Goal: Find specific page/section: Locate item on page

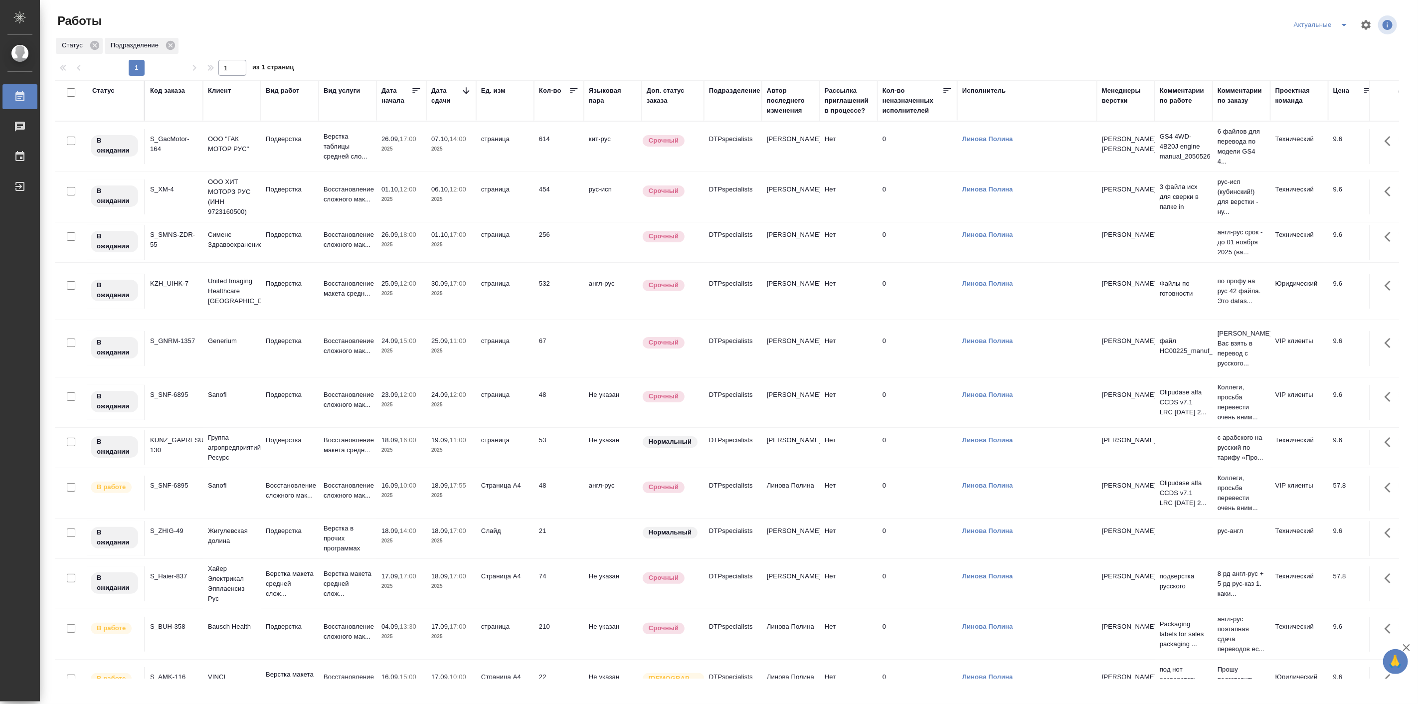
scroll to position [151, 0]
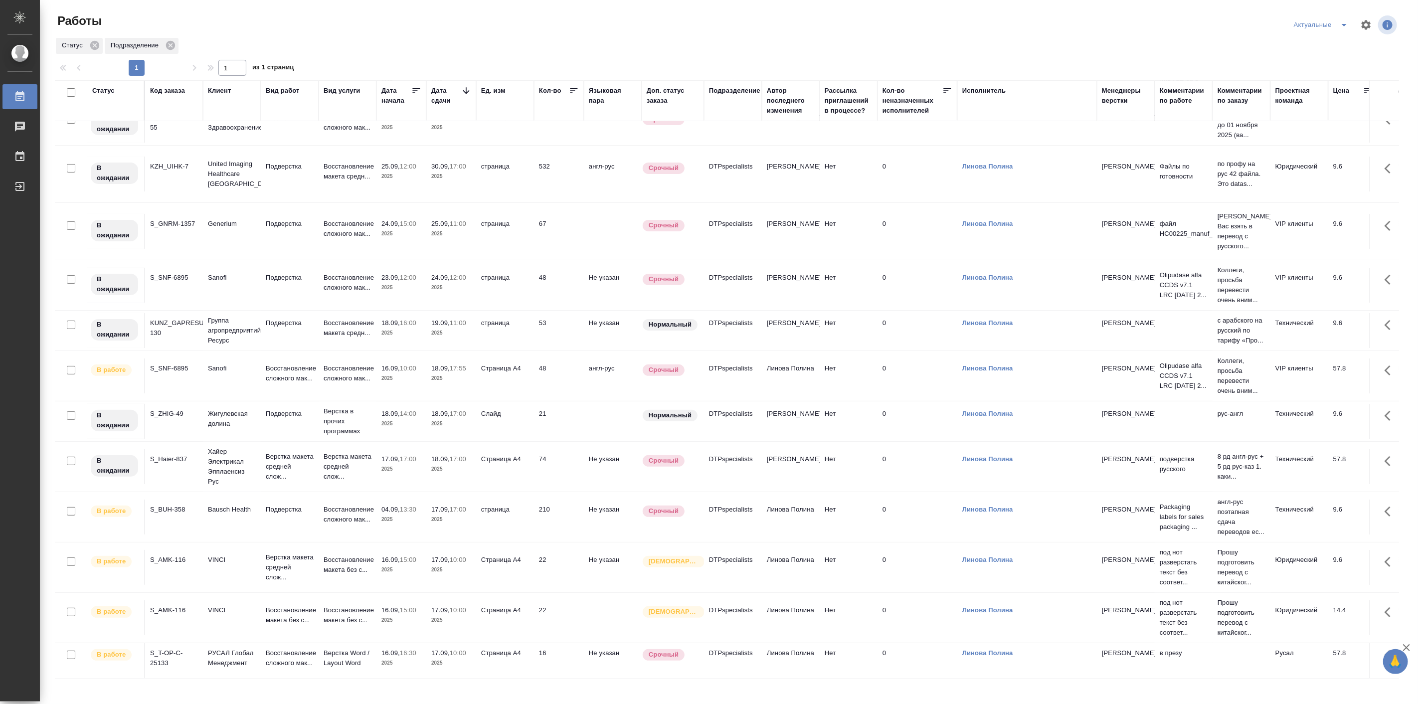
click at [223, 35] on div "Работы" at bounding box center [280, 25] width 451 height 24
click at [216, 447] on p "Хайер Электрикал Эпплаенсиз Рус" at bounding box center [232, 467] width 48 height 40
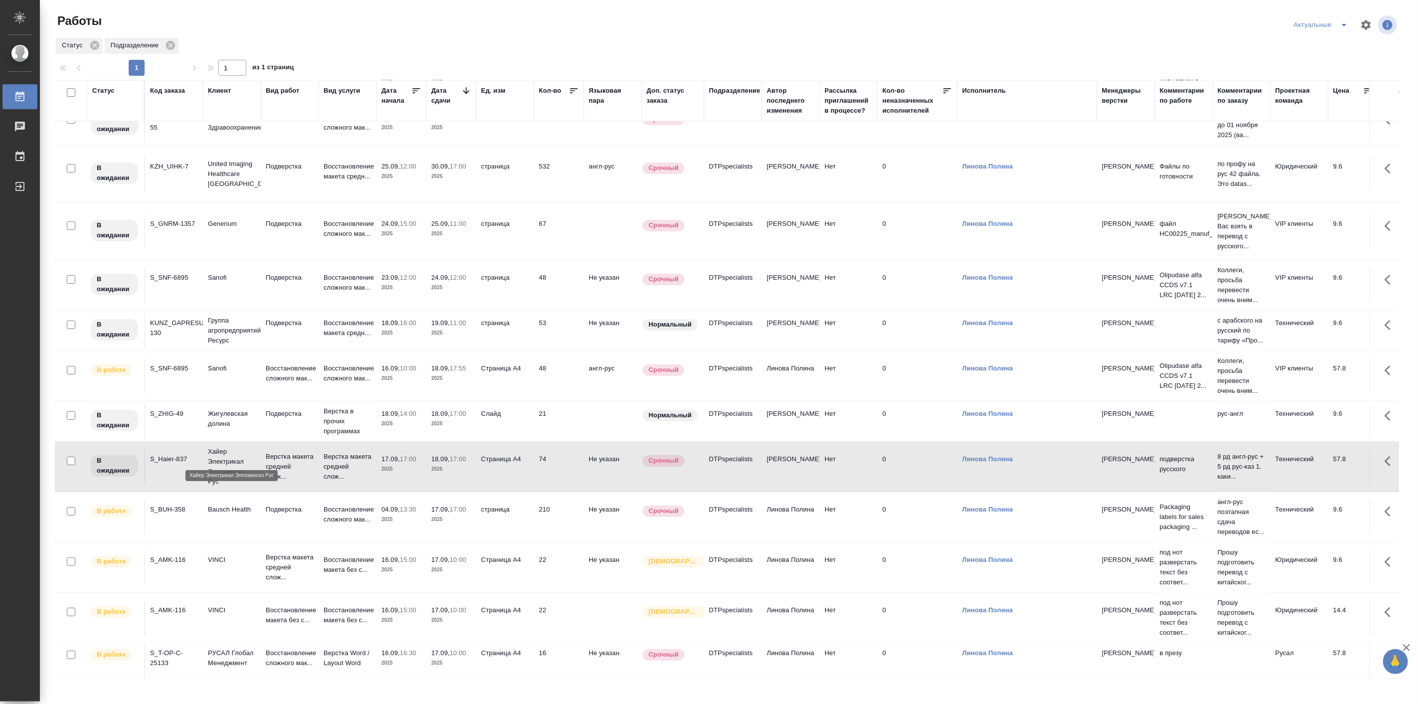
click at [216, 447] on p "Хайер Электрикал Эпплаенсиз Рус" at bounding box center [232, 467] width 48 height 40
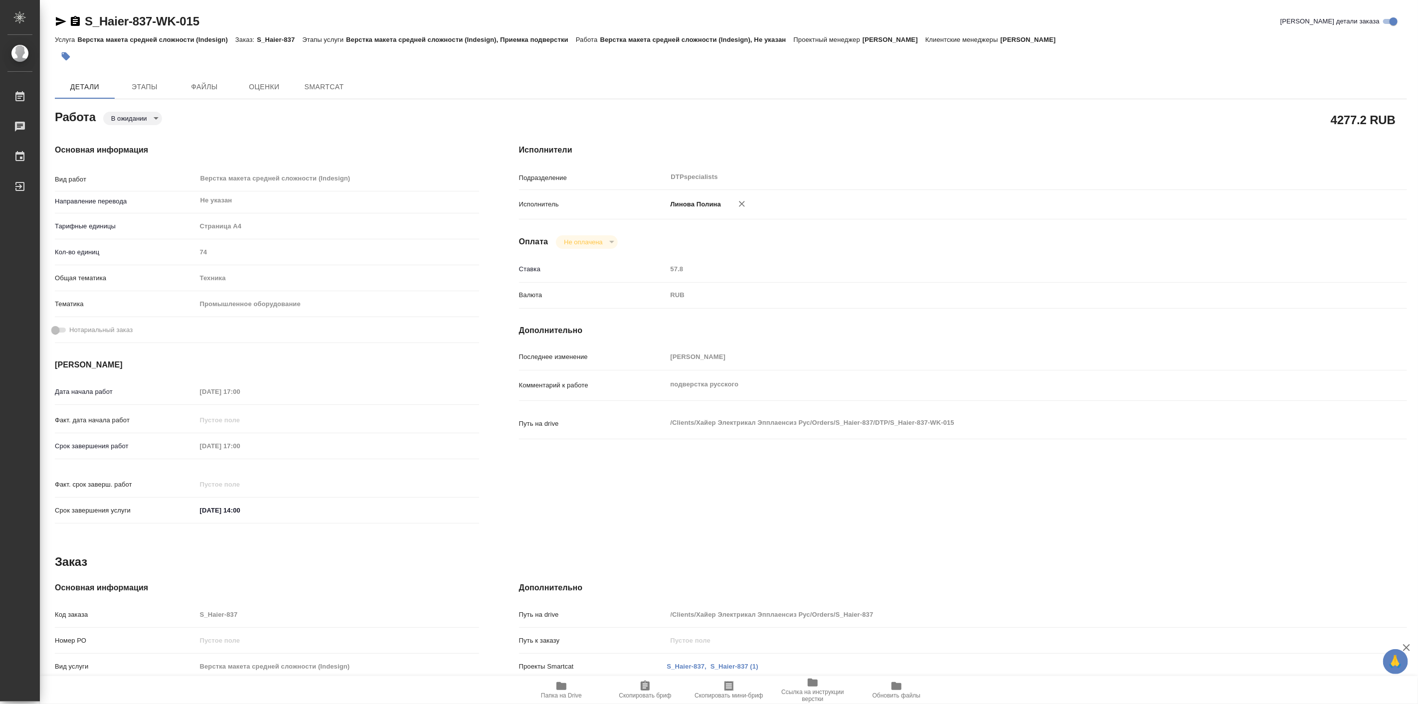
type textarea "x"
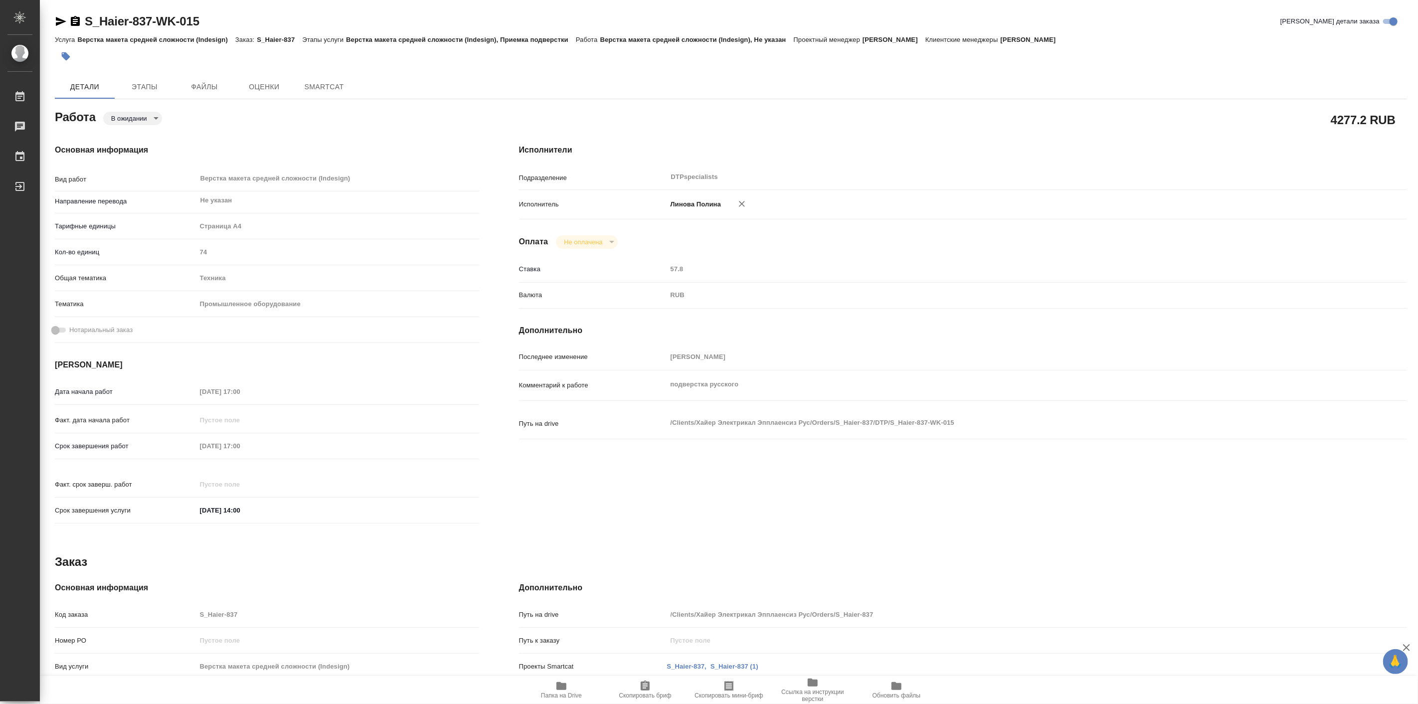
type textarea "x"
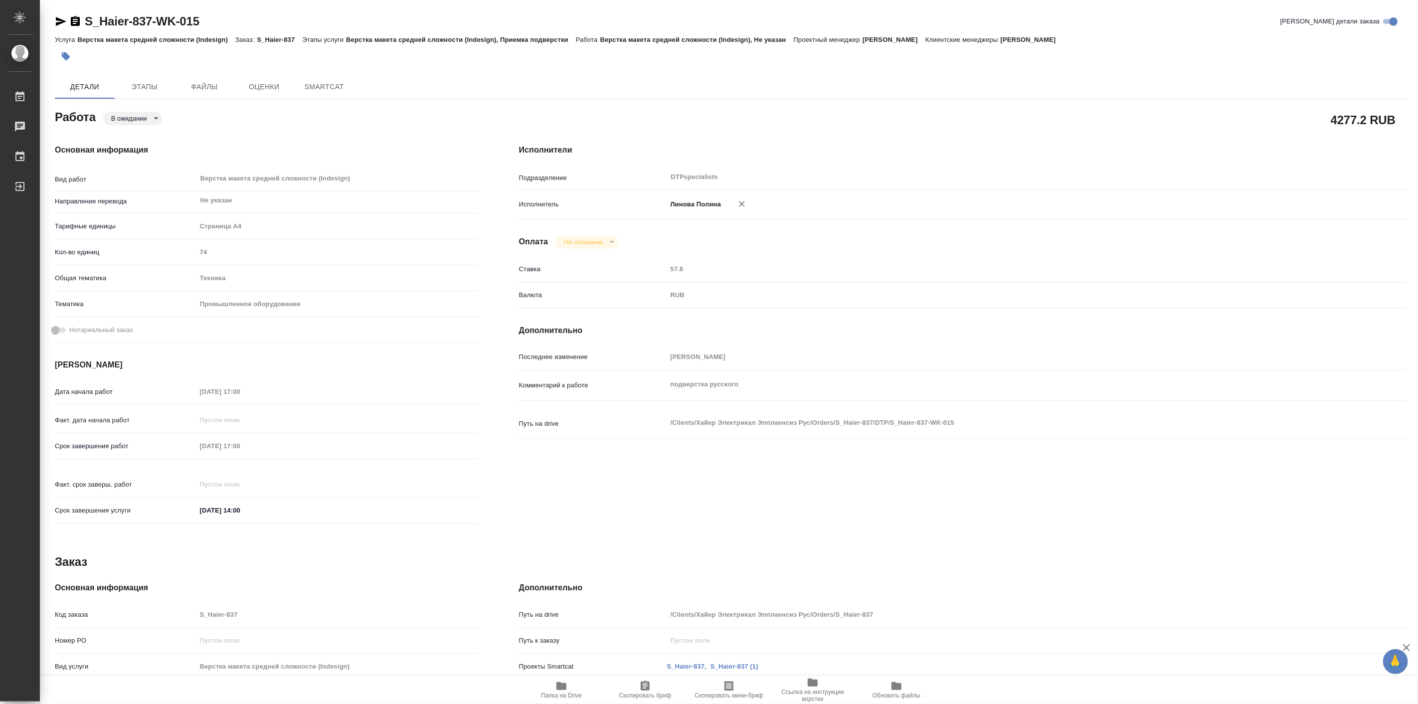
type textarea "x"
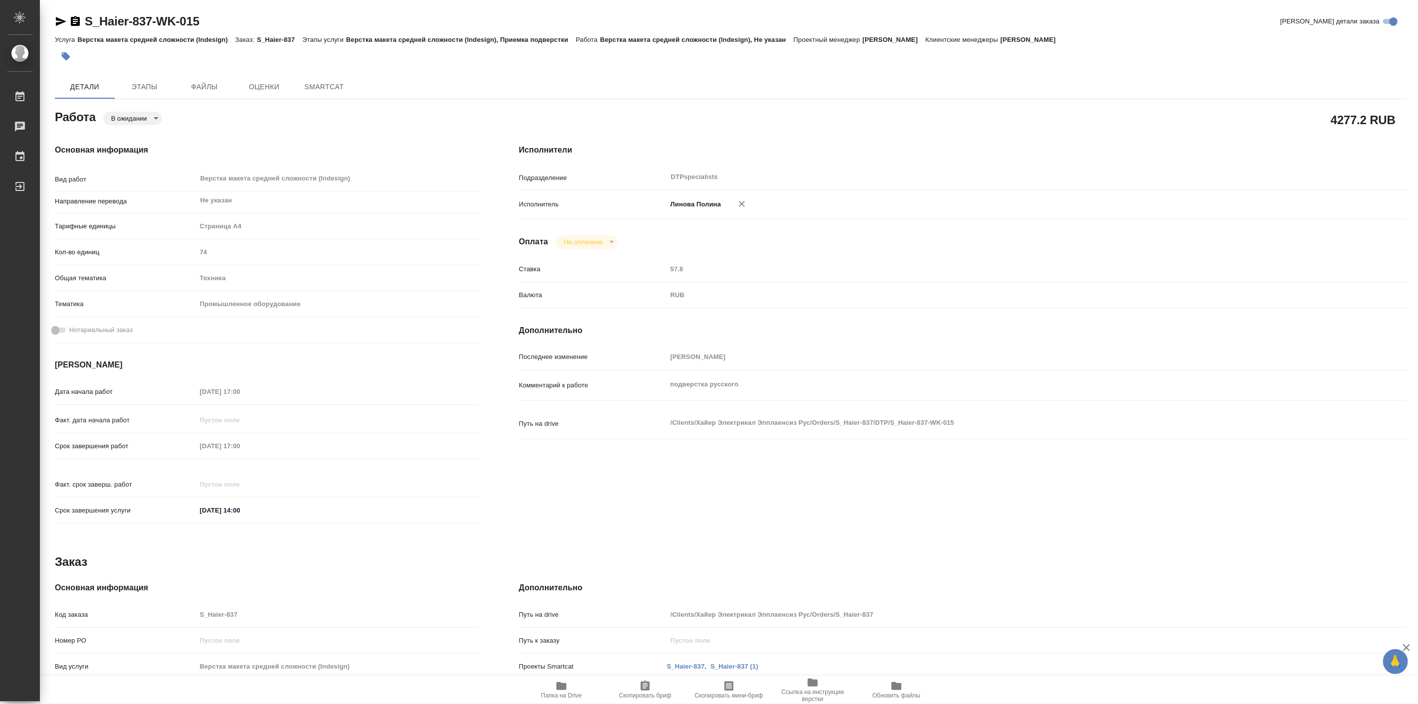
type textarea "x"
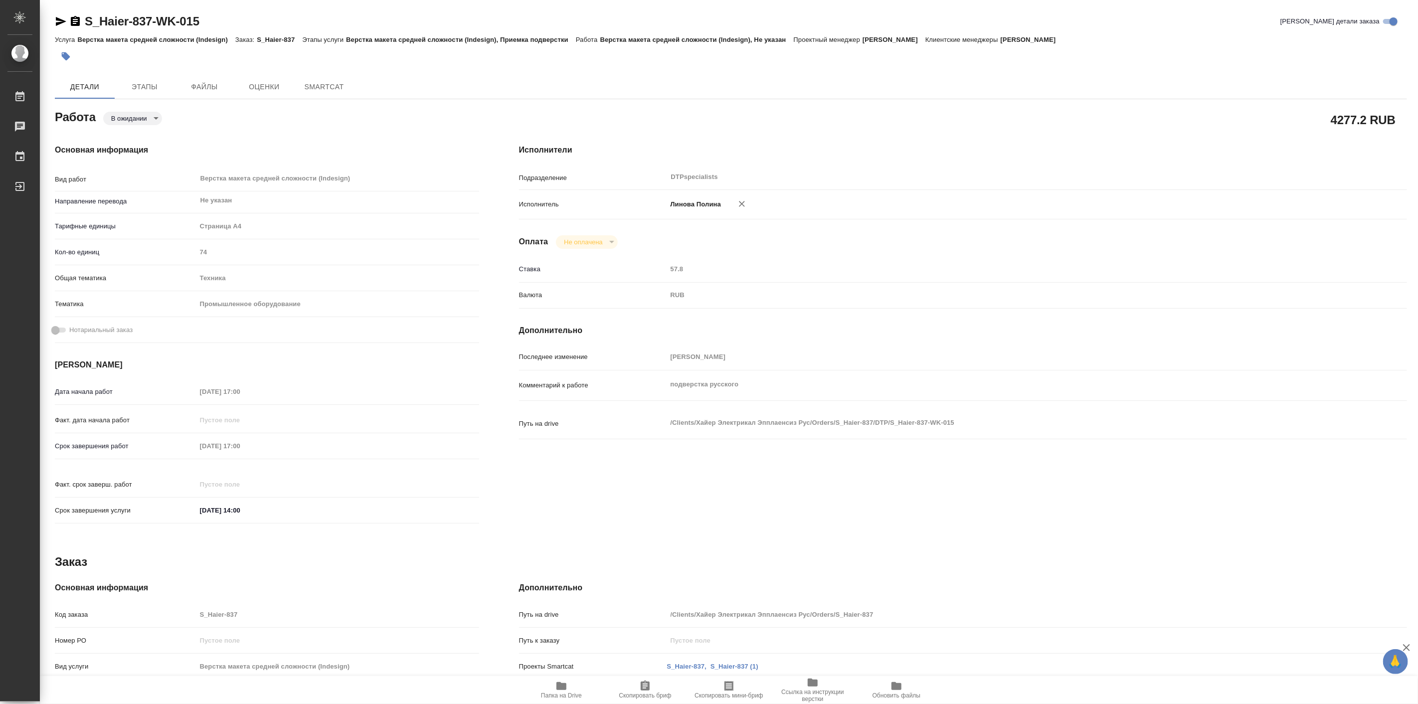
type textarea "x"
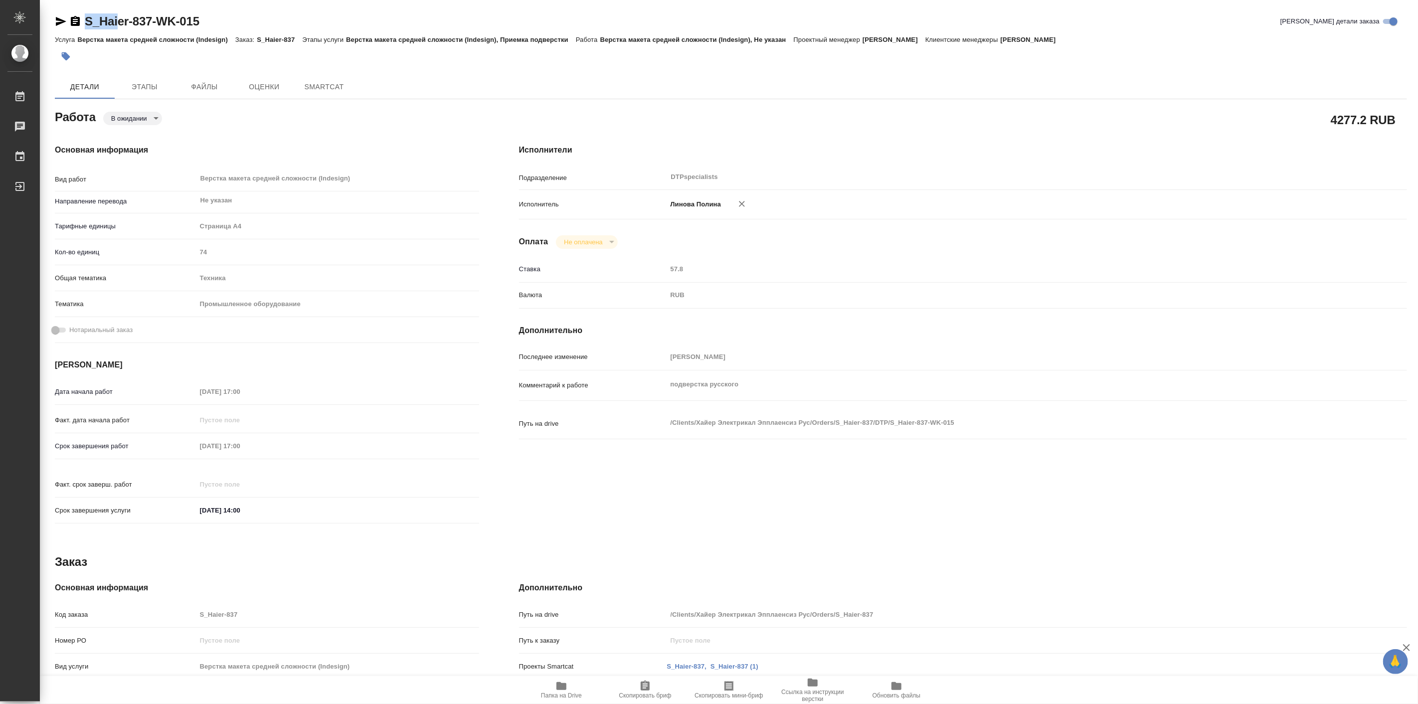
type textarea "x"
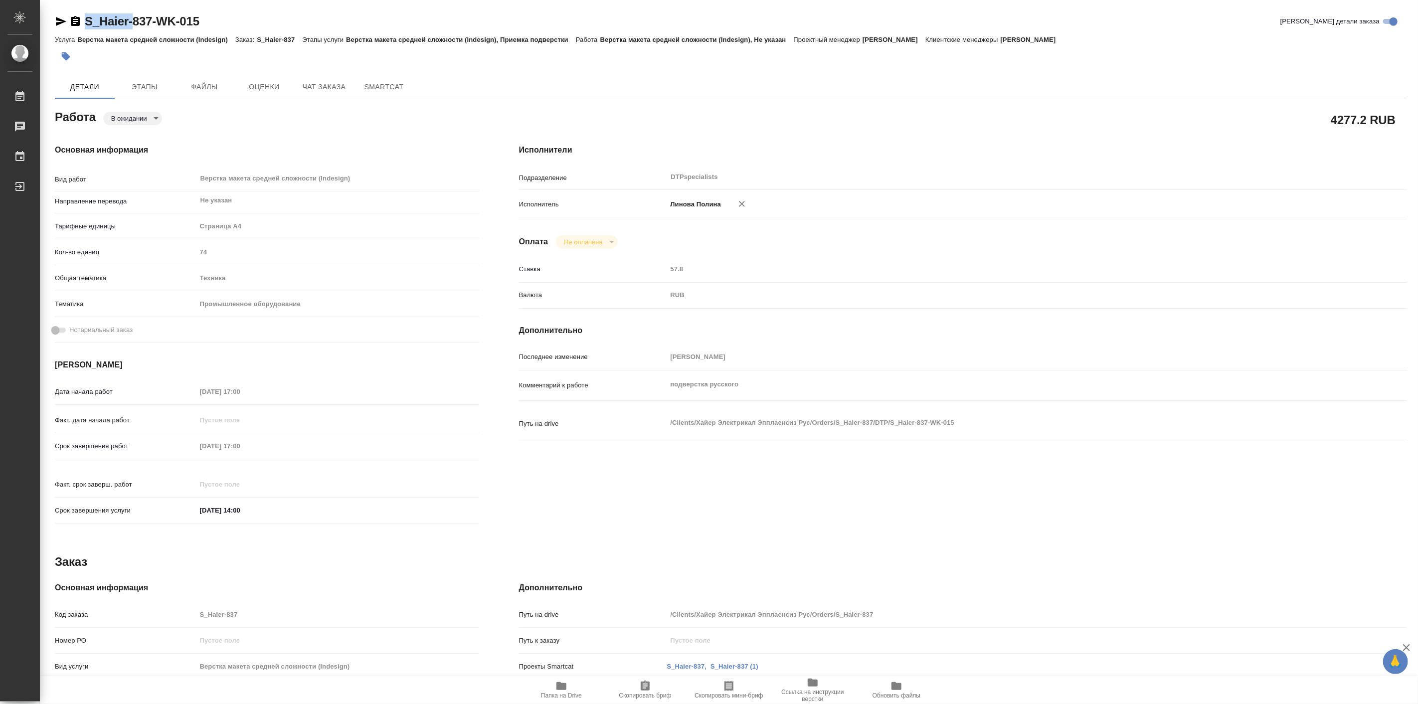
type textarea "x"
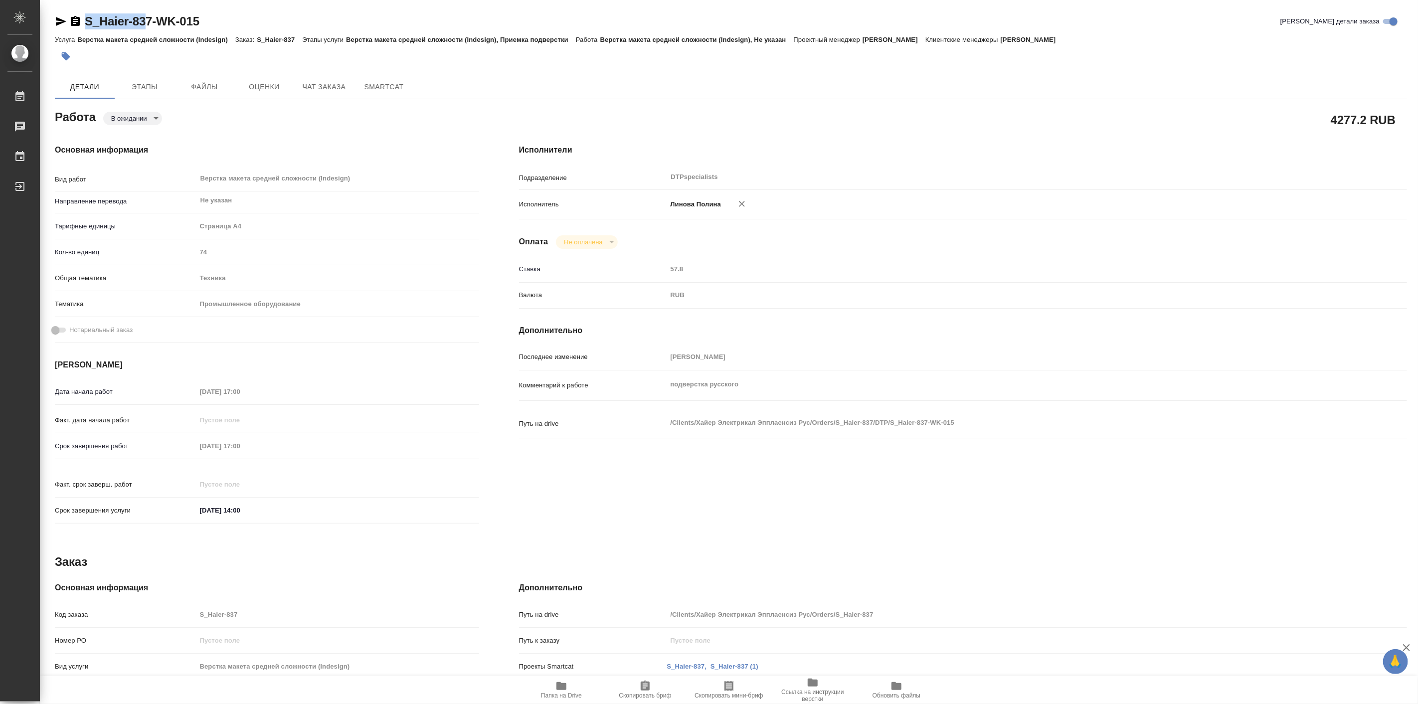
type textarea "x"
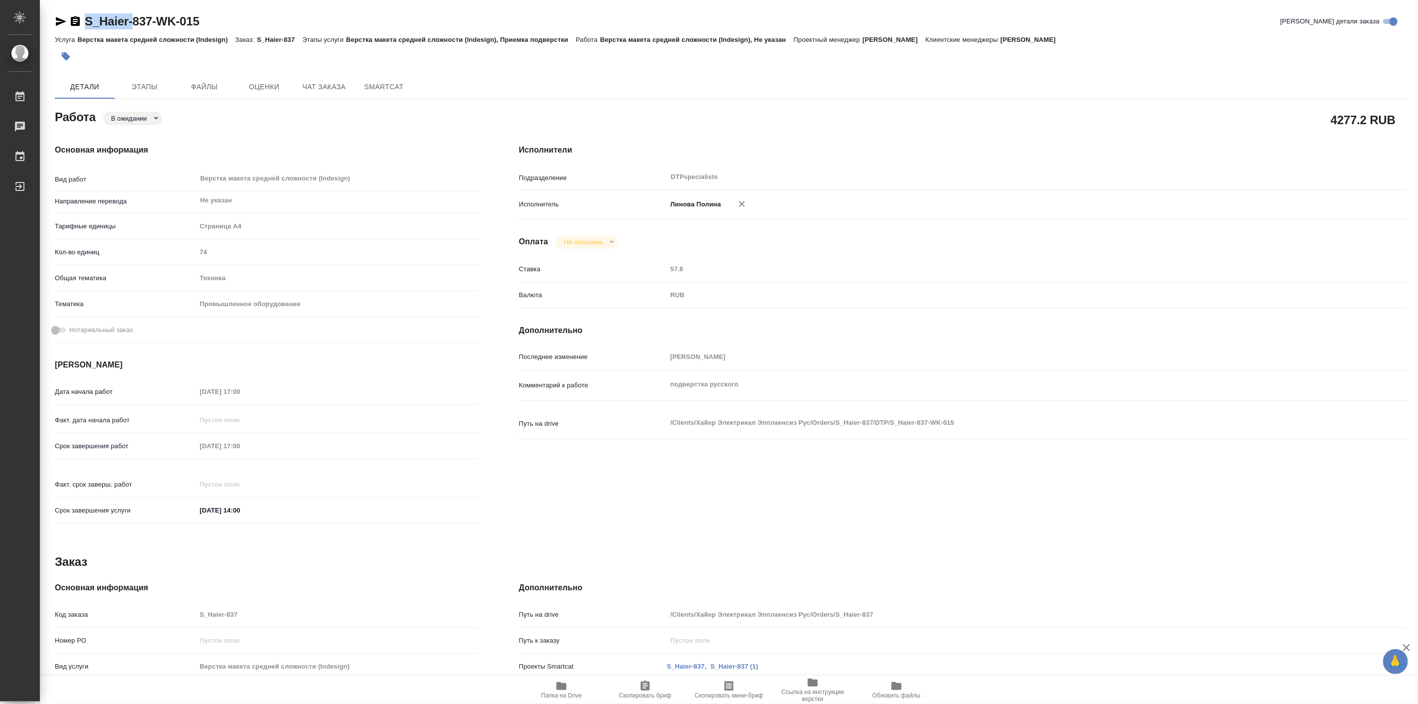
drag, startPoint x: 82, startPoint y: 10, endPoint x: 134, endPoint y: 26, distance: 53.8
click at [134, 26] on div "S_Haier-837-WK-015 Кратко детали заказа Услуга Верстка макета средней сложности…" at bounding box center [730, 436] width 1363 height 873
type textarea "x"
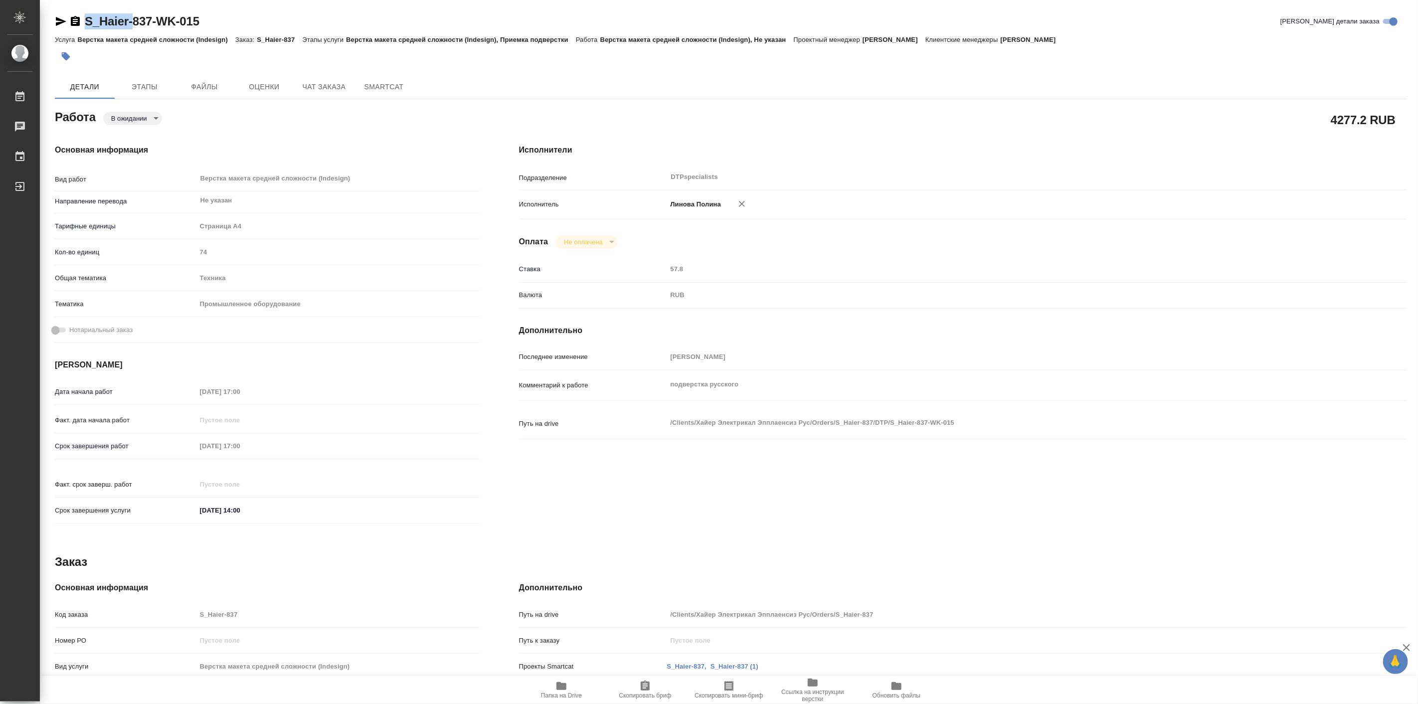
type textarea "x"
copy link "S_Haier-"
click at [559, 697] on span "Папка на Drive" at bounding box center [561, 695] width 41 height 7
